Goal: Information Seeking & Learning: Understand process/instructions

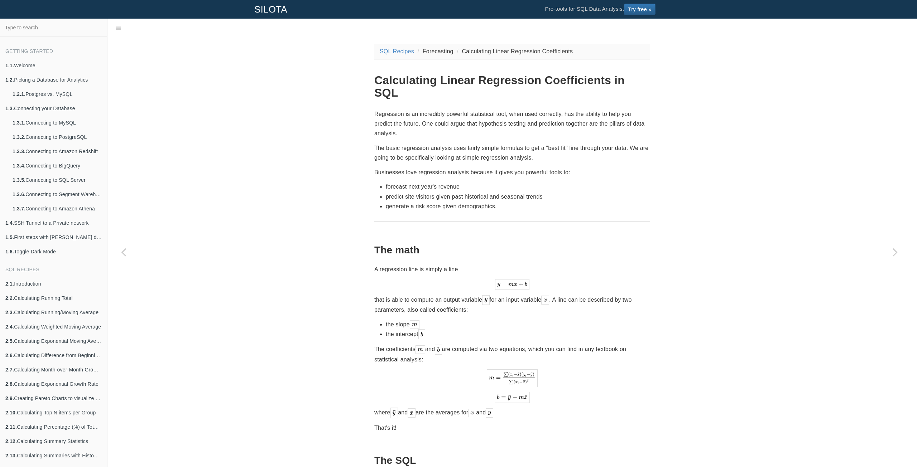
scroll to position [716, 0]
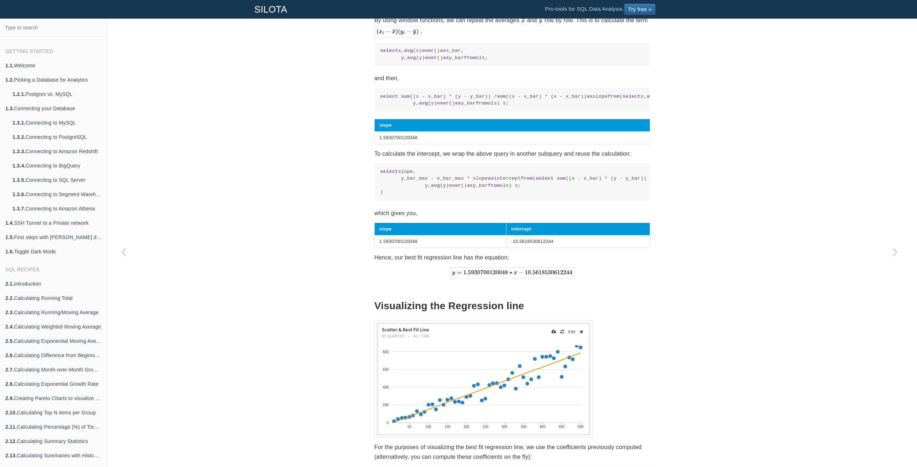
click at [578, 107] on code "select sum ((x - x_bar) * (y - y_bar)) / sum ((x - x_bar) * (x - x_bar)) as slo…" at bounding box center [512, 100] width 264 height 14
click at [381, 99] on span "select" at bounding box center [389, 96] width 18 height 5
drag, startPoint x: 381, startPoint y: 111, endPoint x: 395, endPoint y: 119, distance: 15.9
click at [395, 107] on code "select sum ((x - x_bar) * (y - y_bar)) / sum ((x - x_bar) * (x - x_bar)) as slo…" at bounding box center [512, 100] width 264 height 14
copy code "select sum ((x - x_bar) * (y - y_bar)) / sum ((x - x_bar) * (x - x_bar)) as slo…"
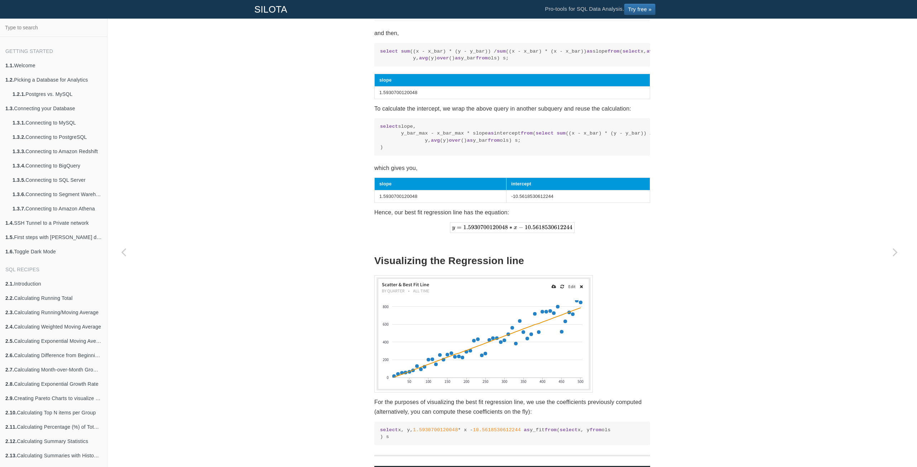
scroll to position [750, 0]
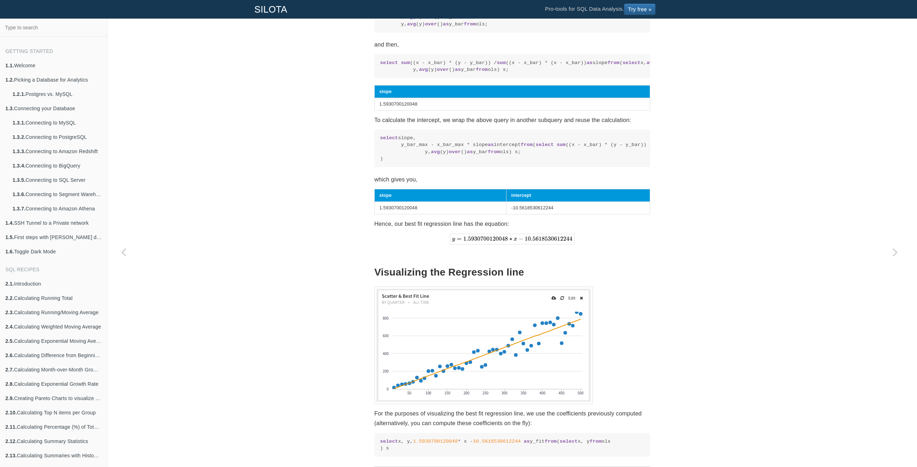
click at [406, 163] on code "select slope, y_bar_max - x_bar_max * slope as intercept from ( select sum ((x …" at bounding box center [512, 149] width 264 height 28
click at [405, 163] on code "select slope, y_bar_max - x_bar_max * slope as intercept from ( select sum ((x …" at bounding box center [512, 149] width 264 height 28
drag, startPoint x: 405, startPoint y: 183, endPoint x: 444, endPoint y: 188, distance: 39.8
click at [508, 163] on code "select slope, y_bar_max - x_bar_max * slope as intercept from ( select sum ((x …" at bounding box center [512, 149] width 264 height 28
copy code "y_bar_max - x_bar_max * slope as intercept"
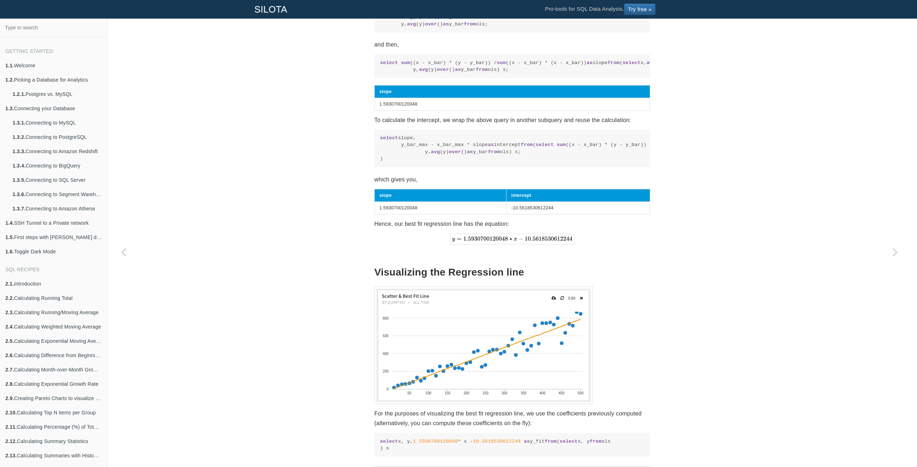
drag, startPoint x: 475, startPoint y: 212, endPoint x: 363, endPoint y: 198, distance: 112.6
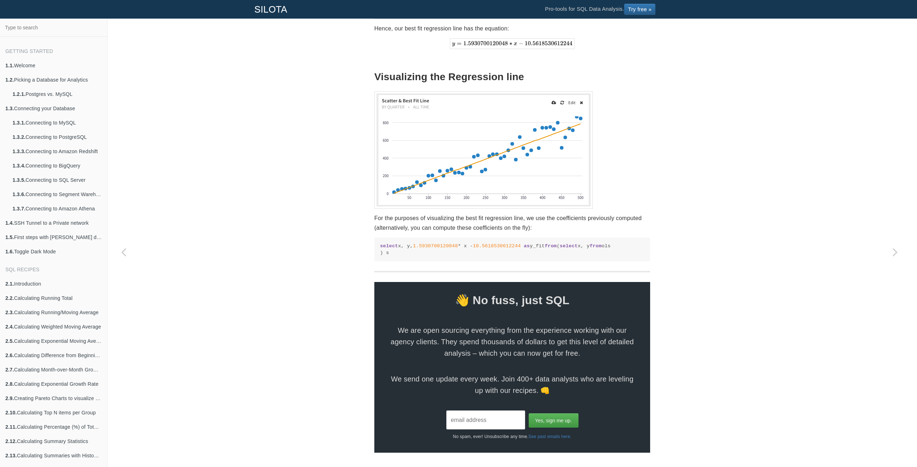
scroll to position [929, 0]
